Goal: Obtain resource: Download file/media

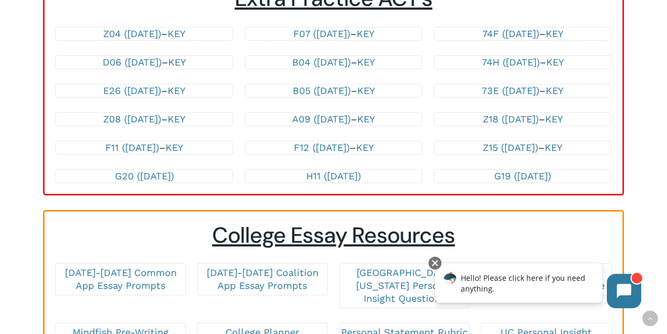
scroll to position [2393, 0]
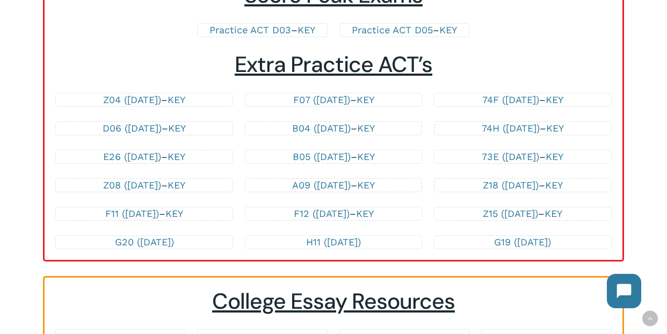
scroll to position [2328, 0]
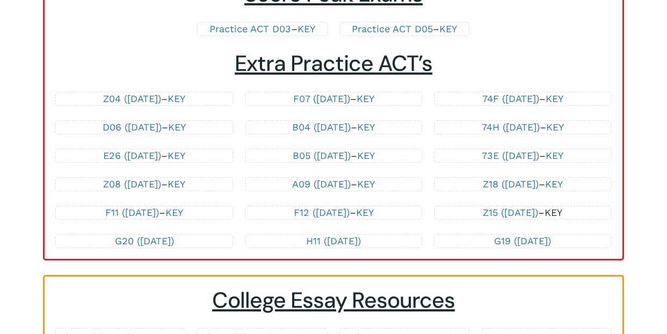
click at [562, 214] on link "KEY" at bounding box center [554, 212] width 18 height 11
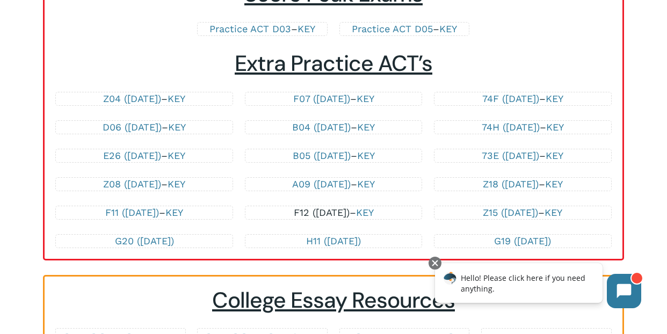
click at [327, 216] on link "F12 ([DATE])" at bounding box center [322, 212] width 56 height 11
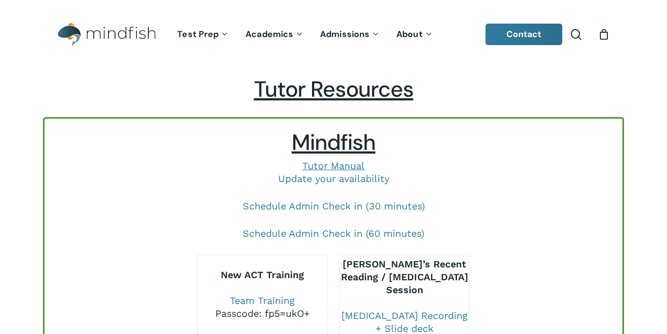
drag, startPoint x: 0, startPoint y: 0, endPoint x: 136, endPoint y: 216, distance: 255.2
